Goal: Transaction & Acquisition: Purchase product/service

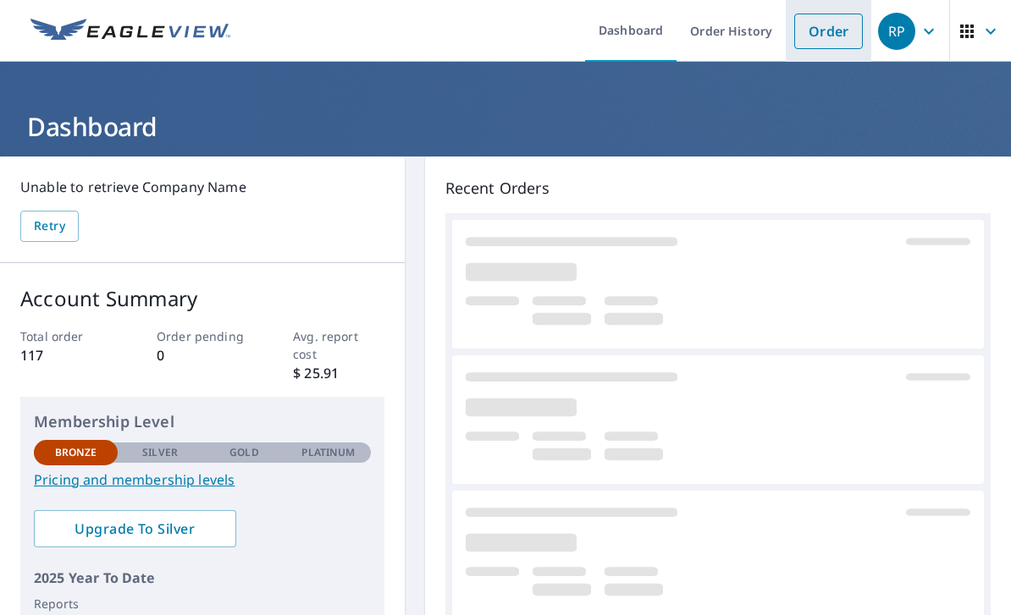
click at [831, 33] on link "Order" at bounding box center [828, 32] width 69 height 36
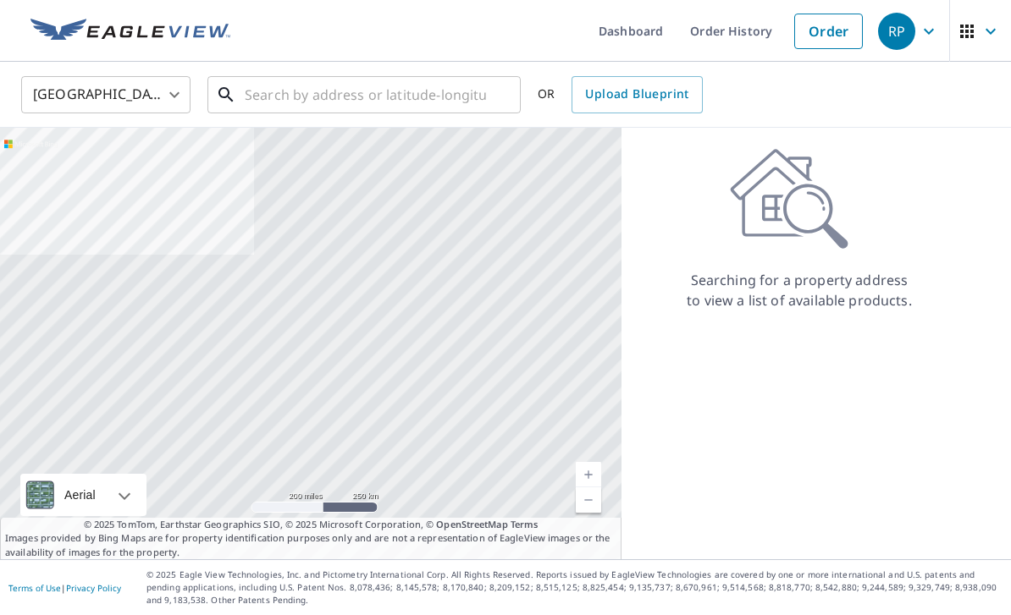
click at [295, 100] on input "text" at bounding box center [365, 94] width 241 height 47
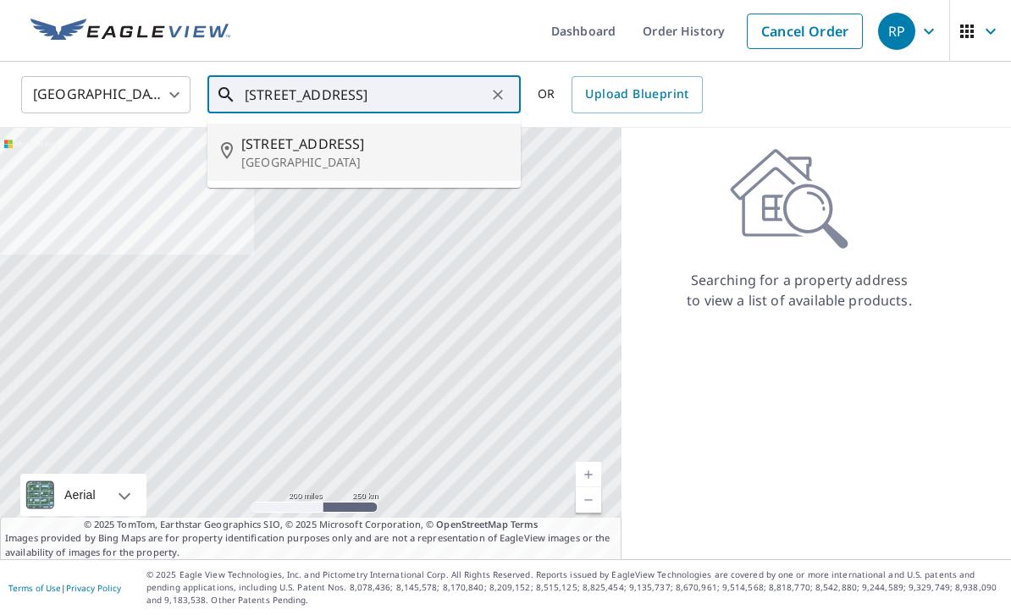
click at [276, 158] on p "[GEOGRAPHIC_DATA]" at bounding box center [374, 162] width 266 height 17
type input "[STREET_ADDRESS]"
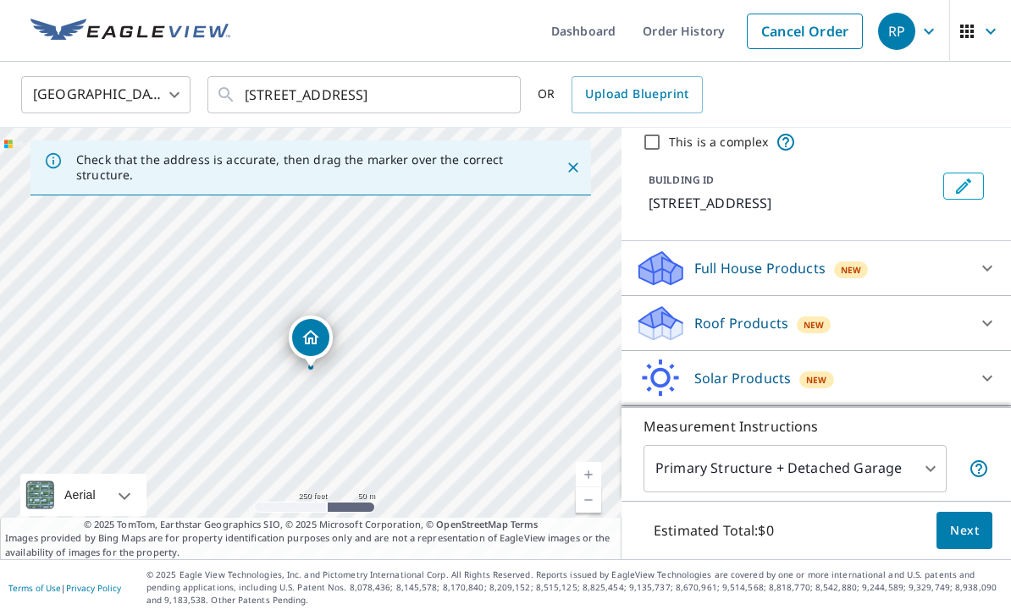
click at [978, 326] on icon at bounding box center [987, 323] width 20 height 20
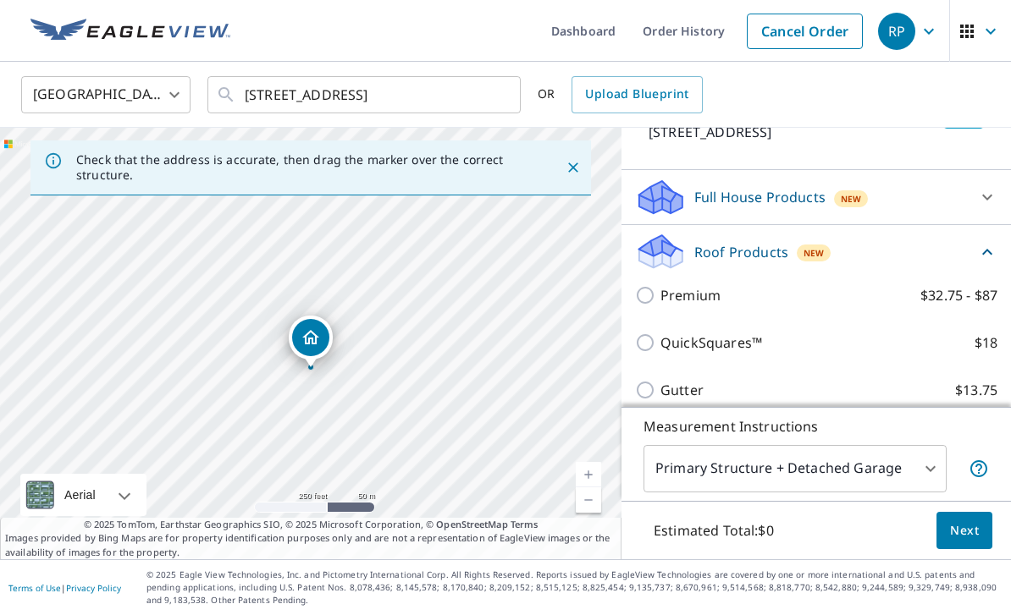
scroll to position [135, 0]
click at [650, 340] on input "QuickSquares™ $18" at bounding box center [647, 341] width 25 height 20
checkbox input "true"
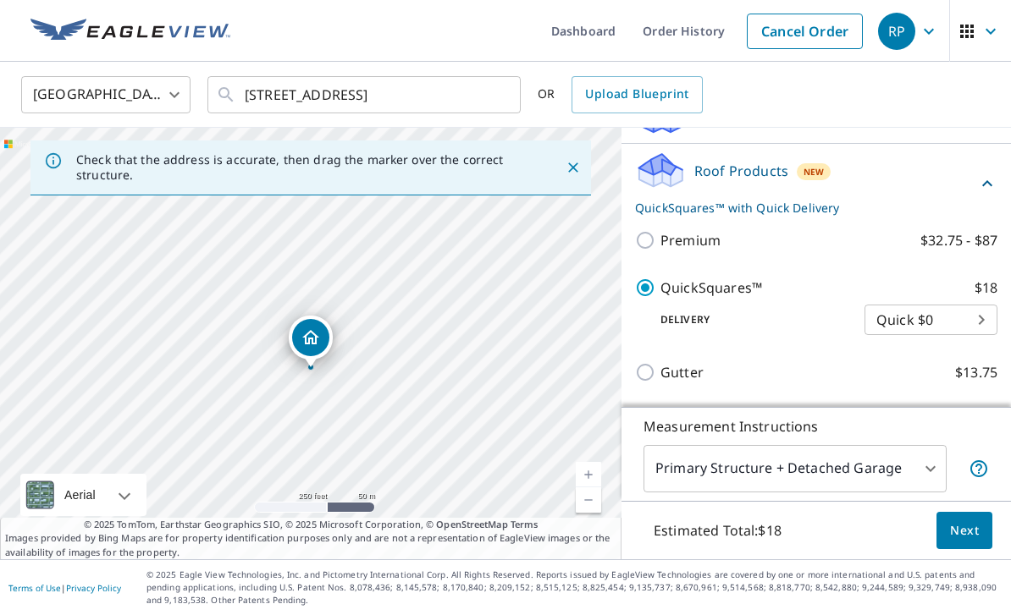
scroll to position [235, 0]
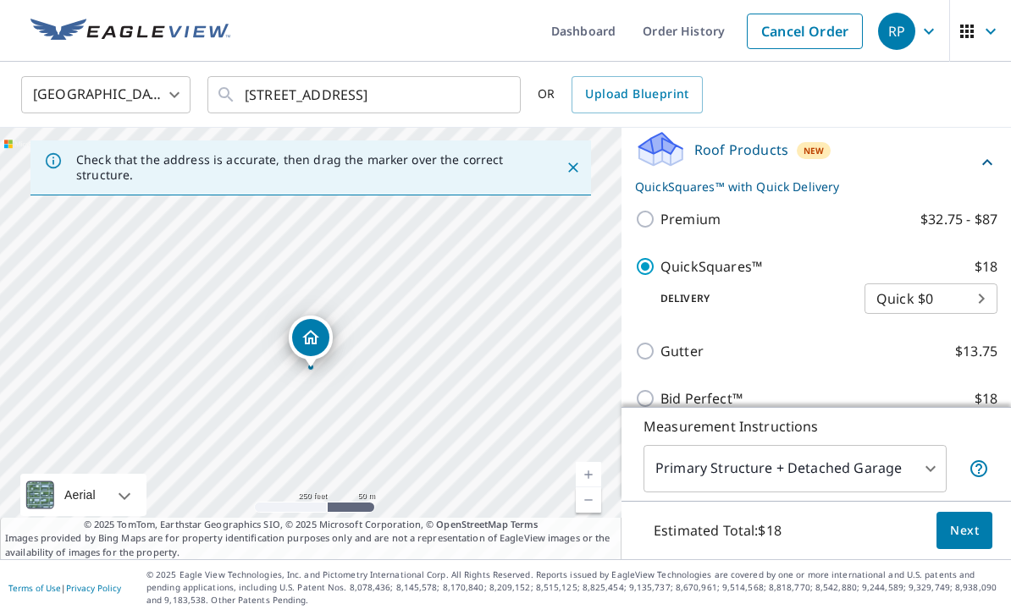
click at [653, 354] on input "Gutter $13.75" at bounding box center [647, 351] width 25 height 20
checkbox input "true"
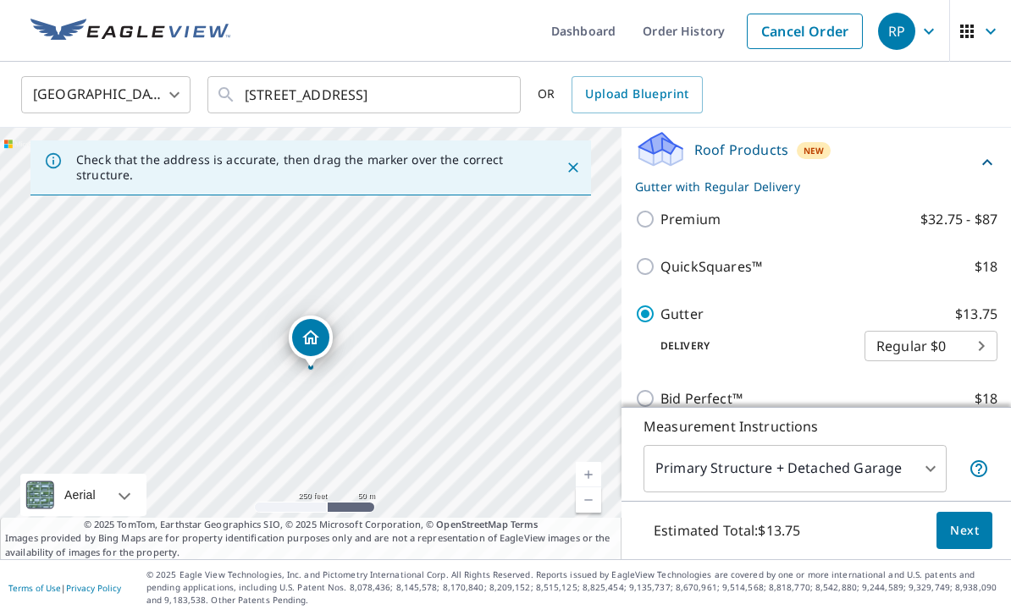
click at [652, 268] on input "QuickSquares™ $18" at bounding box center [647, 266] width 25 height 20
checkbox input "true"
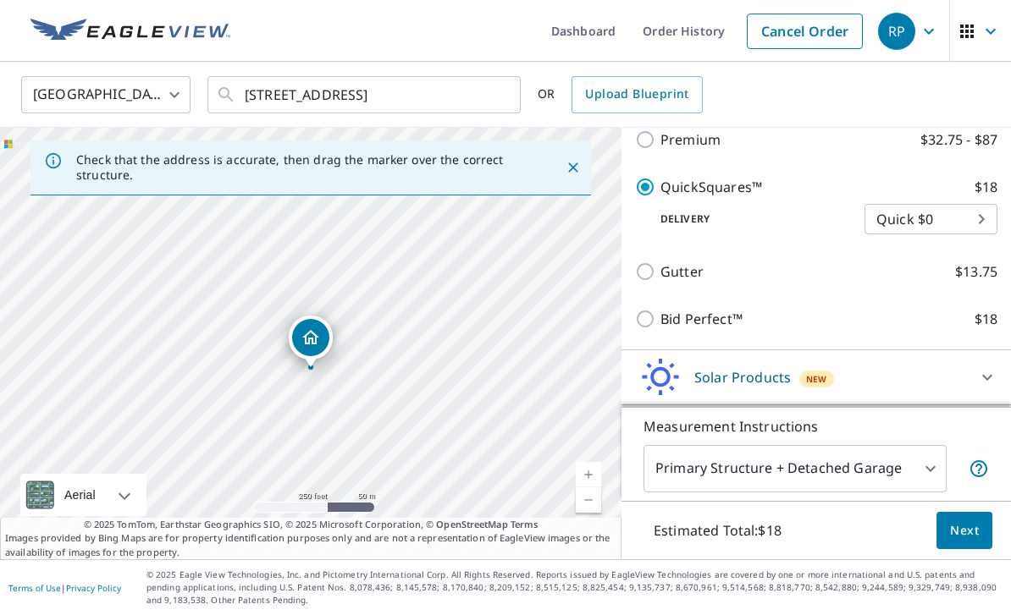
scroll to position [314, 0]
click at [639, 274] on input "Gutter $13.75" at bounding box center [647, 272] width 25 height 20
checkbox input "true"
click at [647, 190] on input "QuickSquares™ $18" at bounding box center [647, 188] width 25 height 20
checkbox input "true"
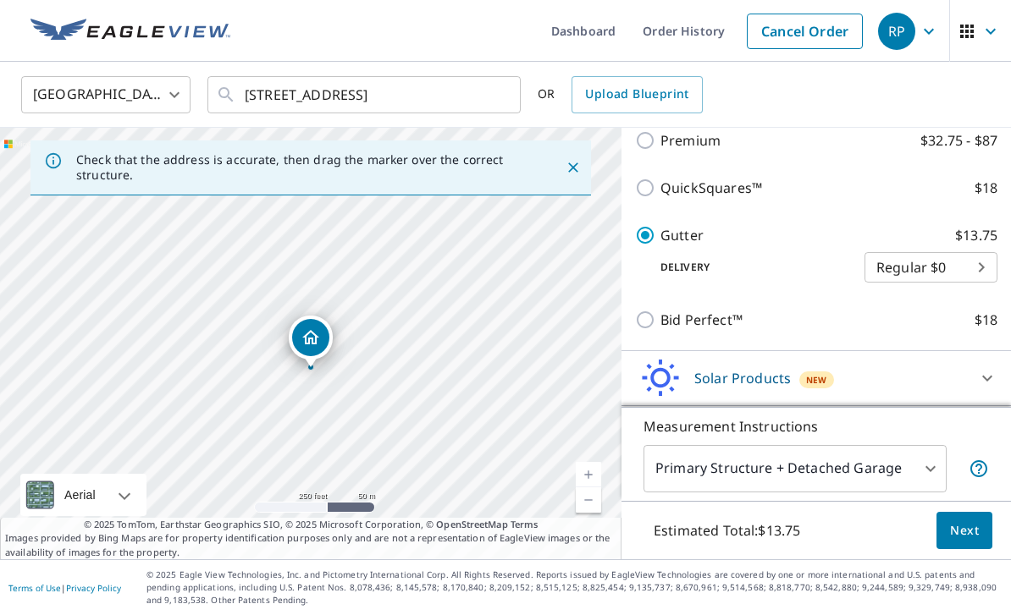
checkbox input "false"
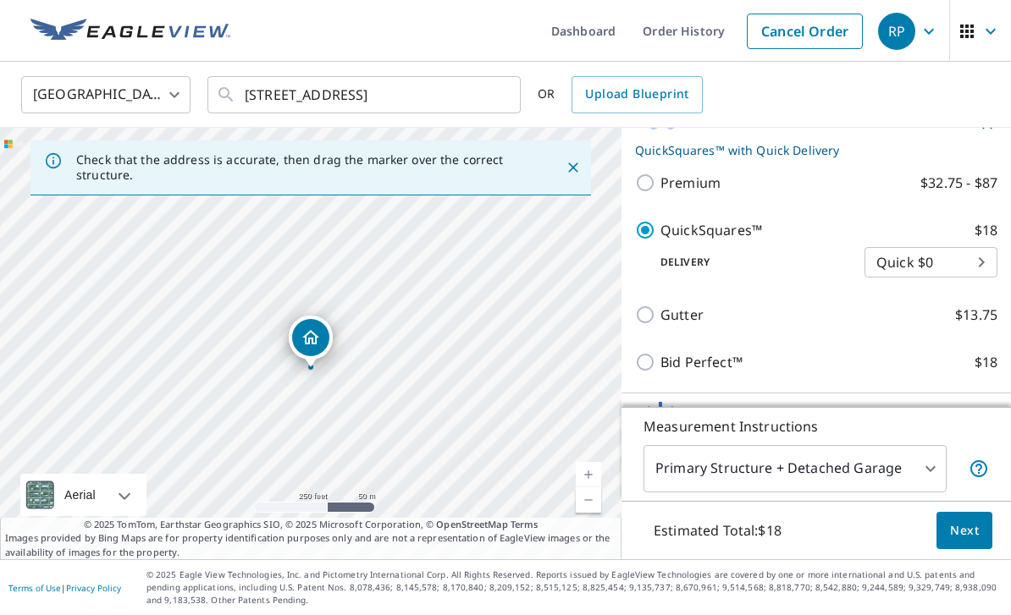
scroll to position [262, 0]
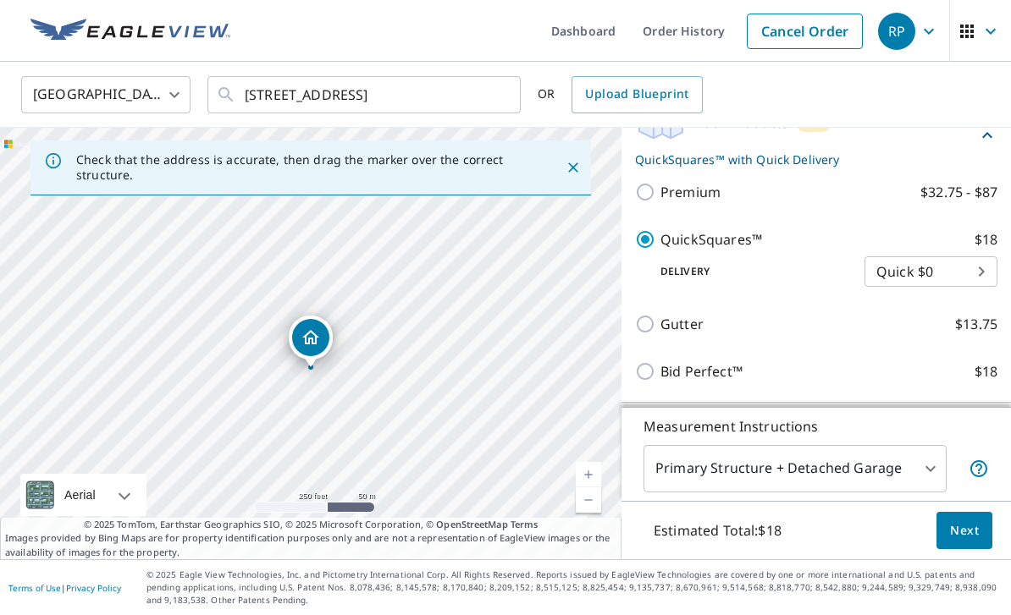
click at [963, 532] on span "Next" at bounding box center [964, 531] width 29 height 21
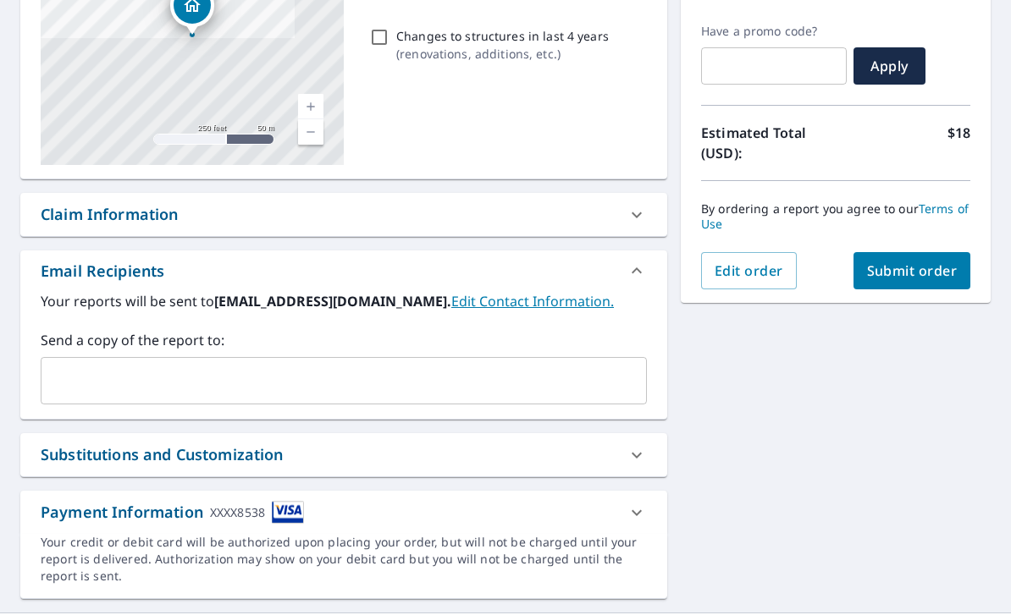
scroll to position [272, 0]
click at [365, 366] on input "text" at bounding box center [330, 382] width 565 height 32
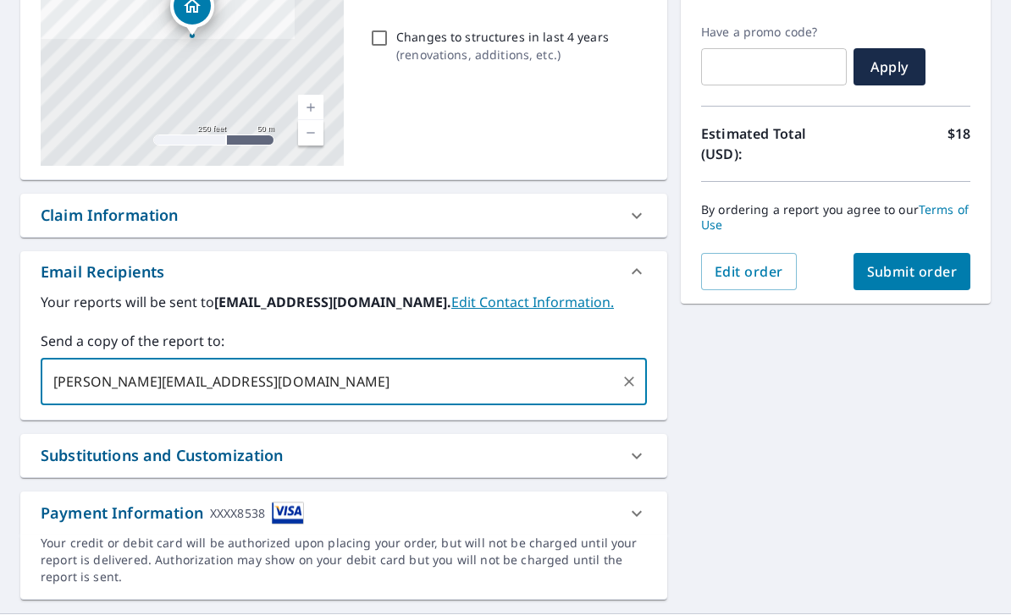
type input "[PERSON_NAME][EMAIL_ADDRESS][DOMAIN_NAME]"
click at [913, 262] on span "Submit order" at bounding box center [912, 271] width 91 height 19
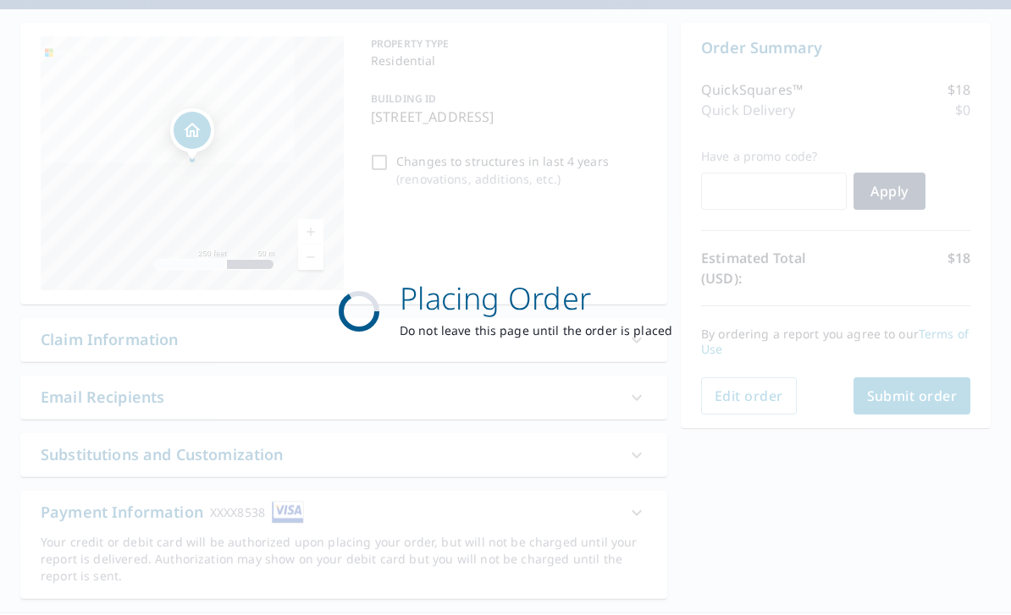
scroll to position [146, 0]
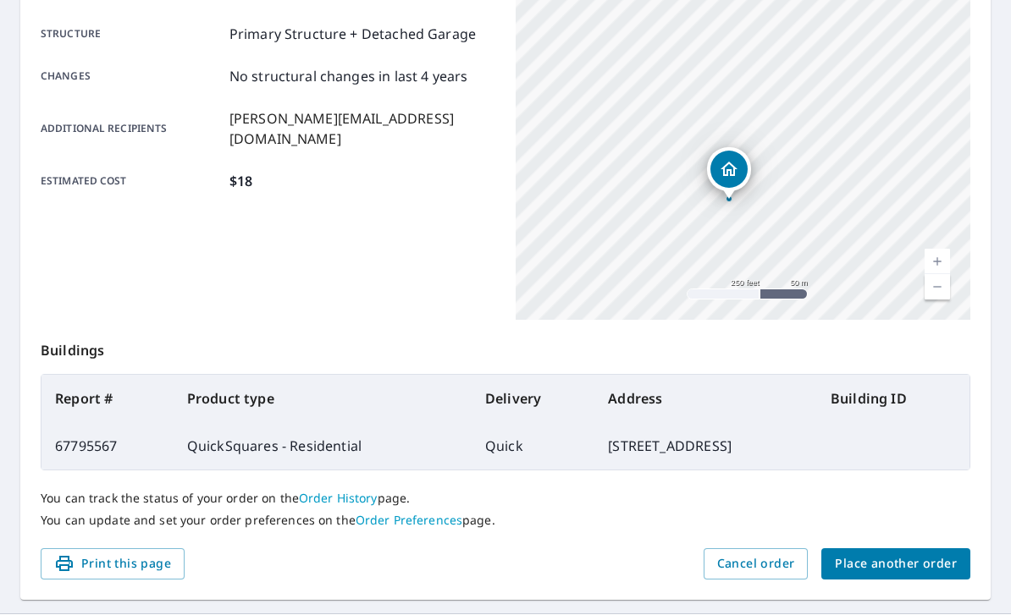
scroll to position [339, 0]
click at [897, 554] on span "Place another order" at bounding box center [896, 564] width 122 height 21
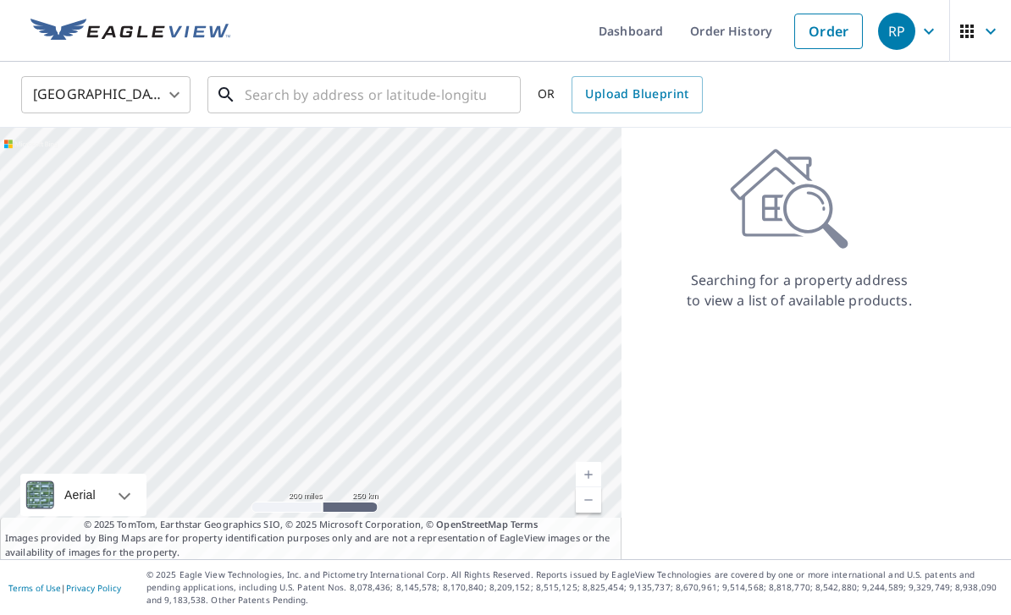
click at [315, 71] on input "text" at bounding box center [365, 94] width 241 height 47
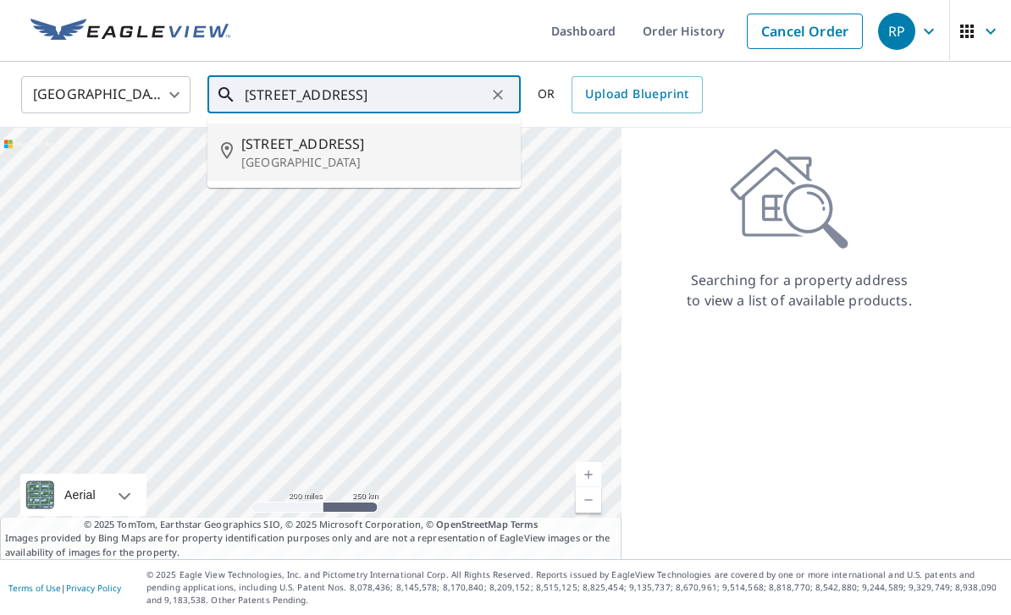
click at [295, 134] on span "[STREET_ADDRESS]" at bounding box center [374, 144] width 266 height 20
type input "[STREET_ADDRESS]"
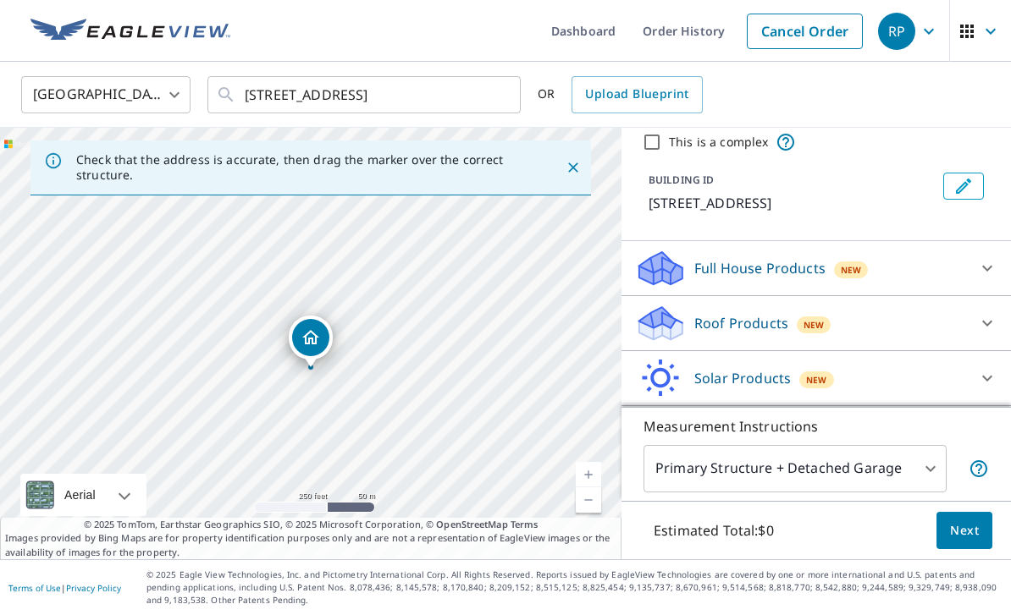
click at [991, 313] on icon at bounding box center [987, 323] width 20 height 20
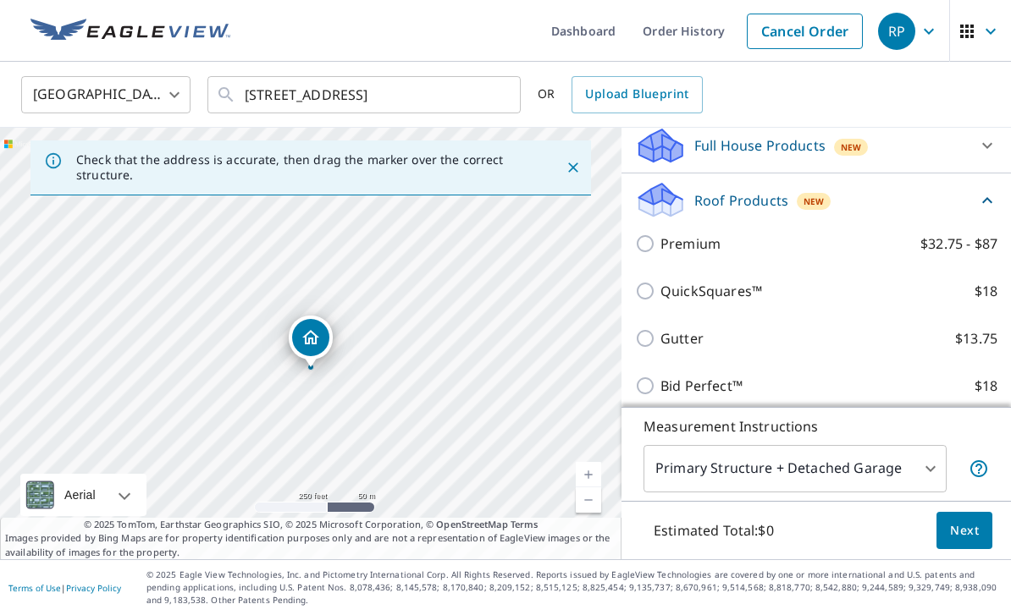
scroll to position [184, 0]
click at [653, 329] on input "Gutter $13.75" at bounding box center [647, 339] width 25 height 20
checkbox input "true"
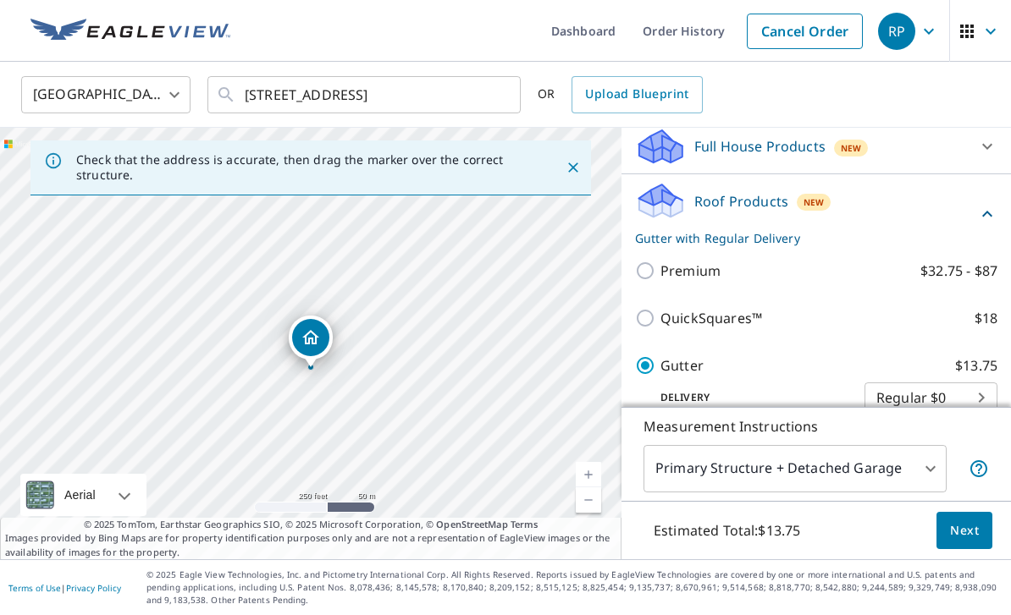
click at [1001, 566] on footer "Terms of Use | Privacy Policy © 2025 Eagle View Technologies, Inc. and Pictomet…" at bounding box center [505, 588] width 1011 height 56
click at [963, 533] on span "Next" at bounding box center [964, 531] width 29 height 21
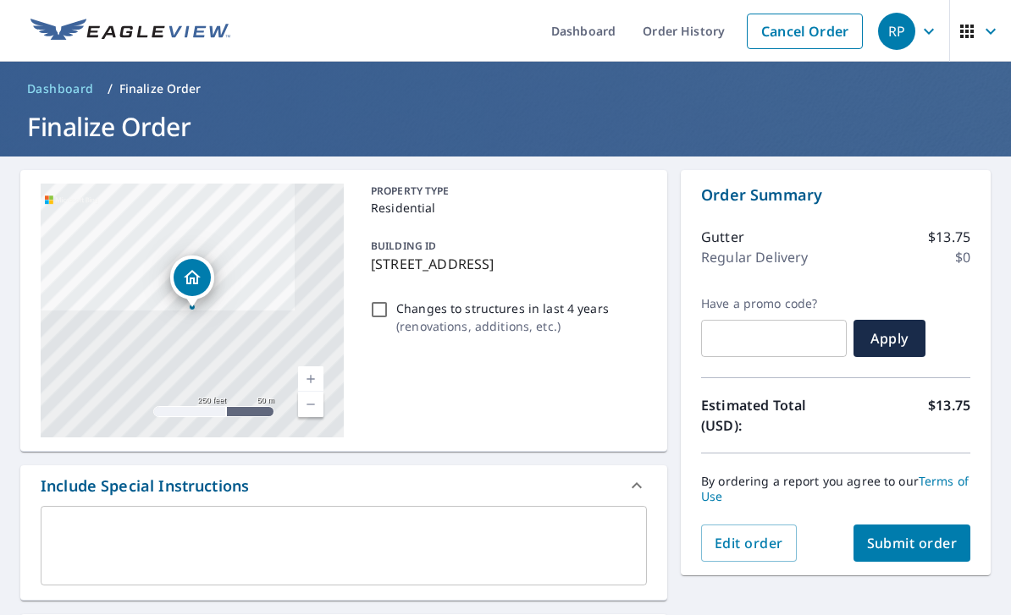
click at [906, 534] on span "Submit order" at bounding box center [912, 543] width 91 height 19
